Goal: Information Seeking & Learning: Check status

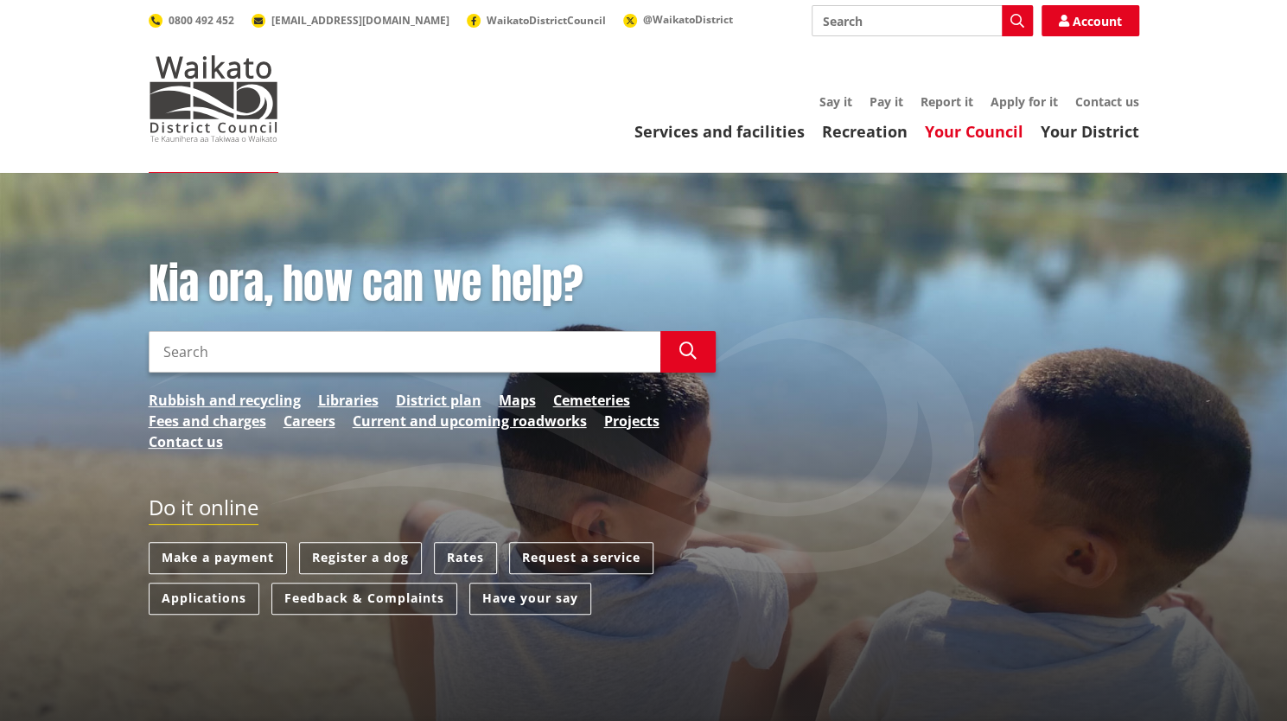
click at [966, 134] on link "Your Council" at bounding box center [974, 131] width 99 height 21
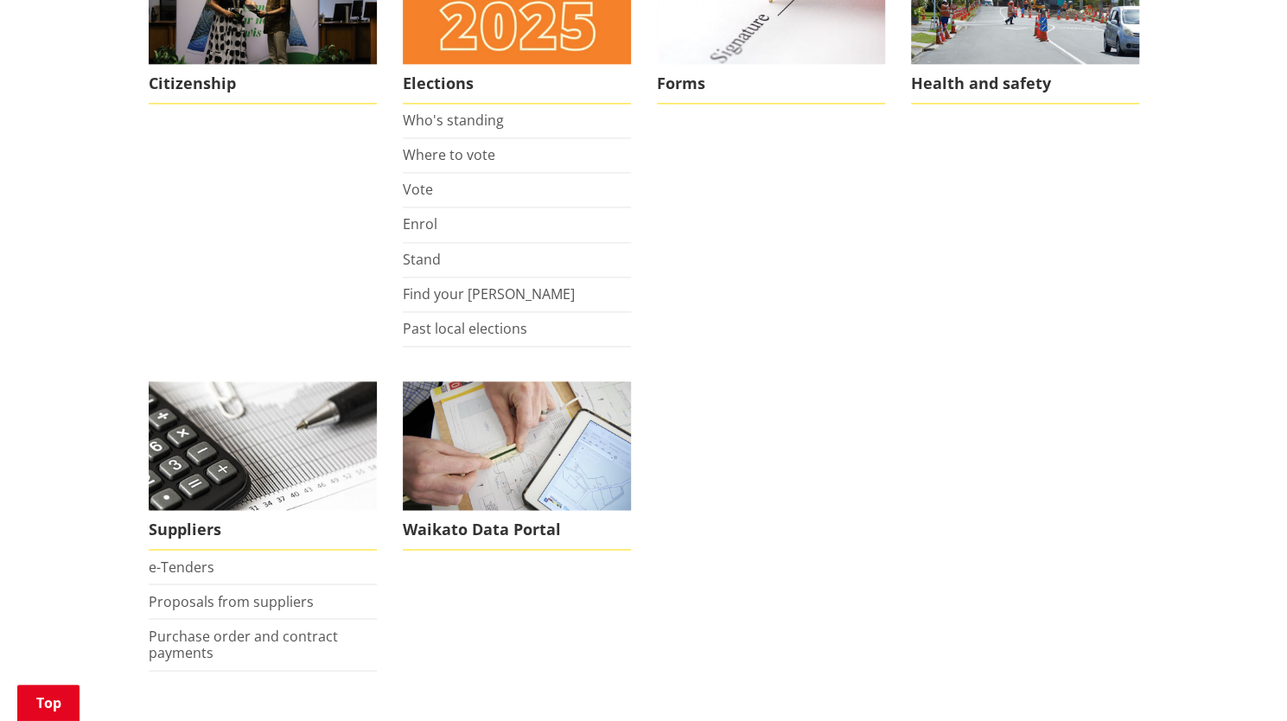
scroll to position [1390, 0]
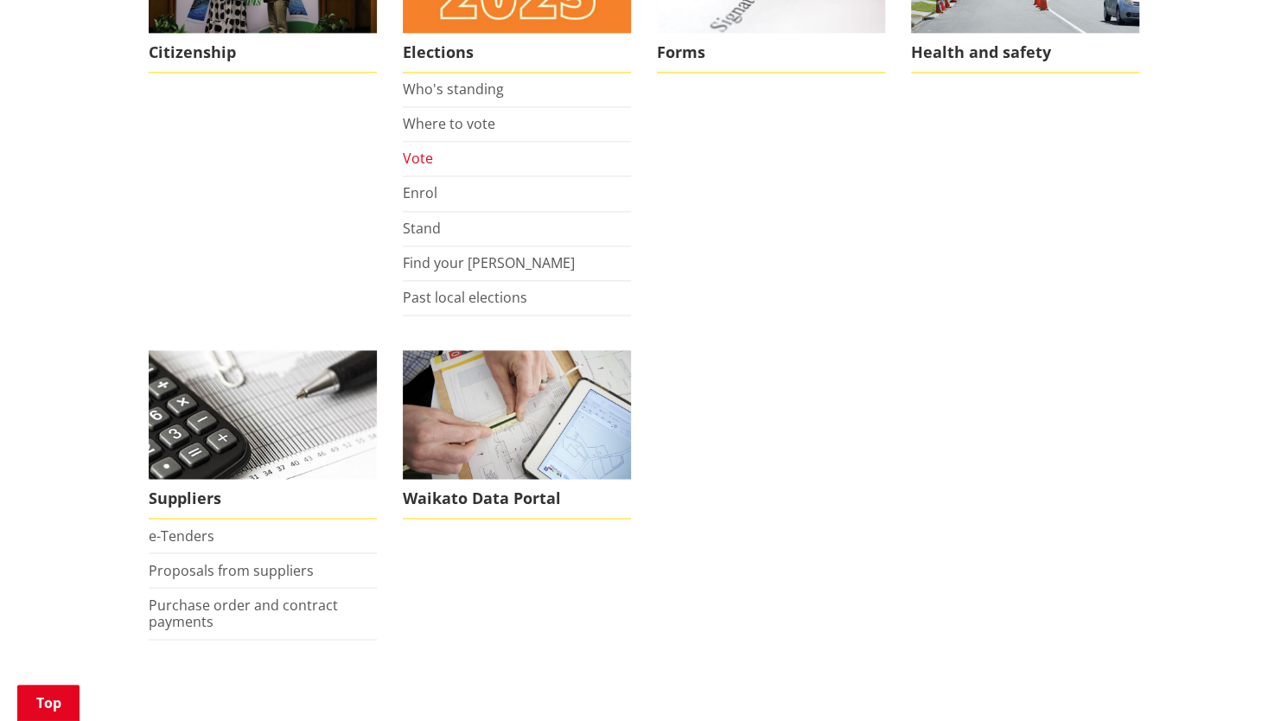
click at [410, 155] on link "Vote" at bounding box center [418, 158] width 30 height 19
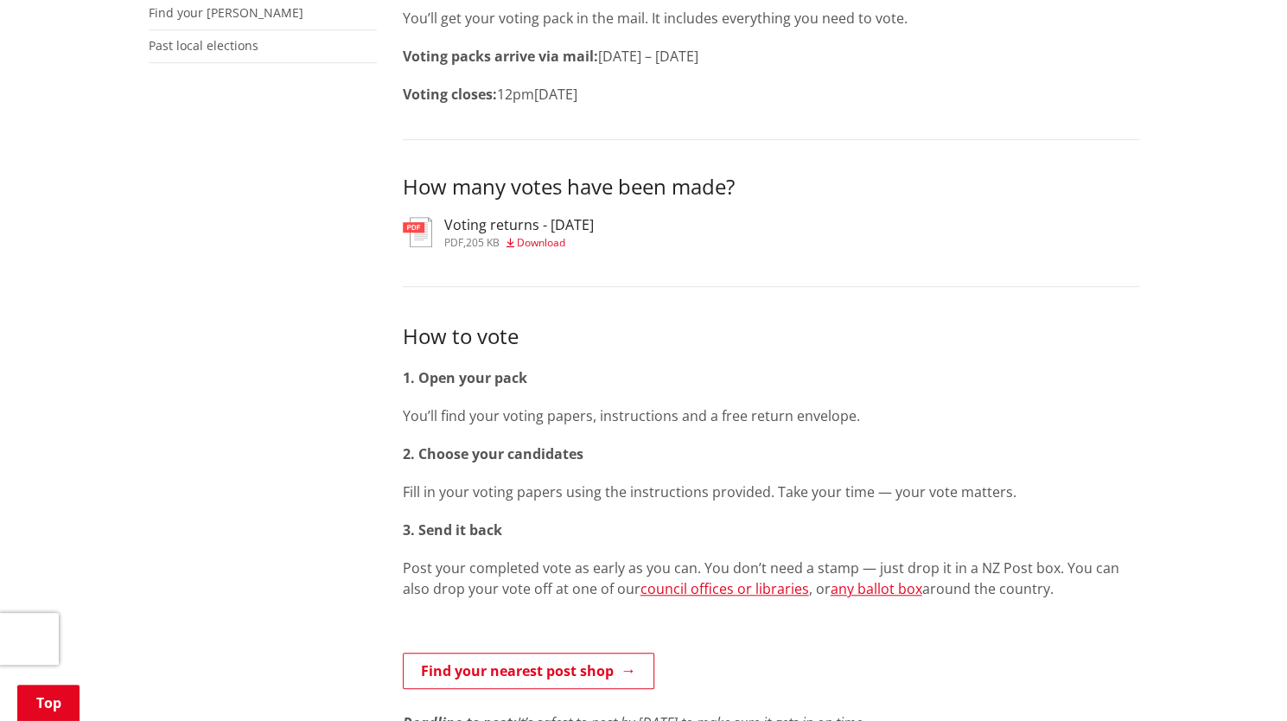
scroll to position [563, 0]
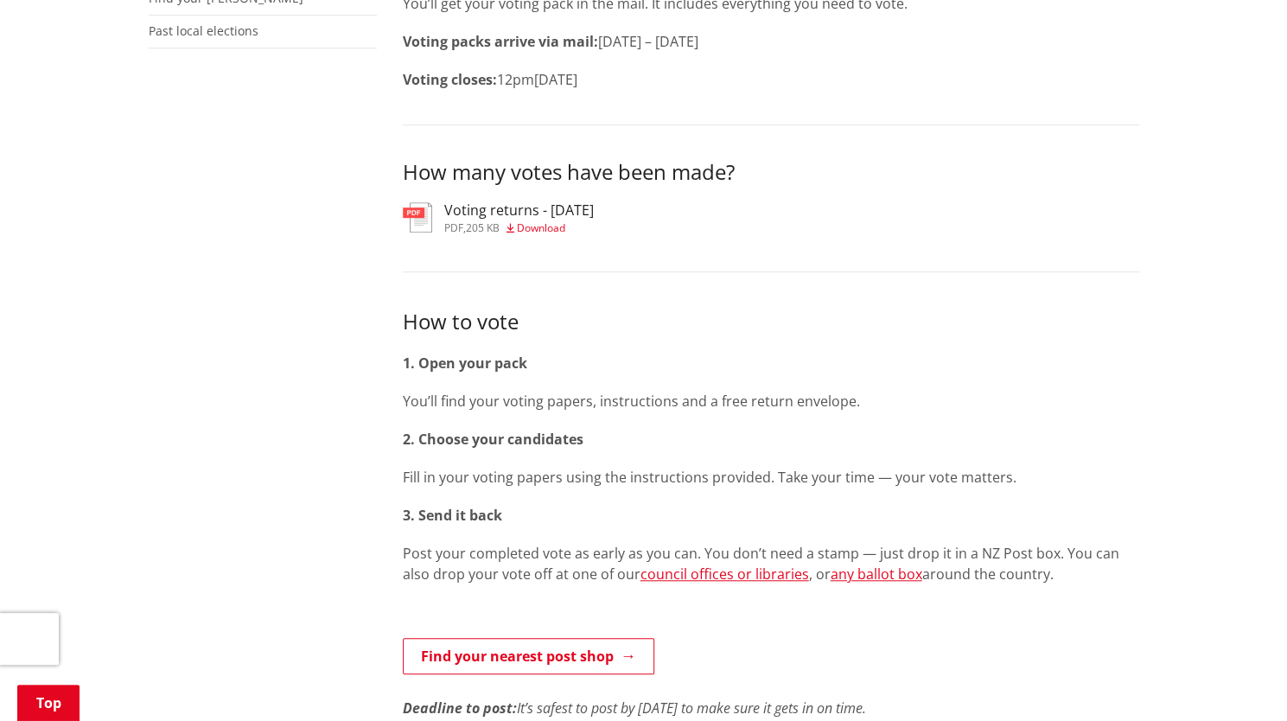
click at [495, 215] on h3 "Voting returns - 7/10/2025" at bounding box center [519, 210] width 150 height 16
